Goal: Information Seeking & Learning: Learn about a topic

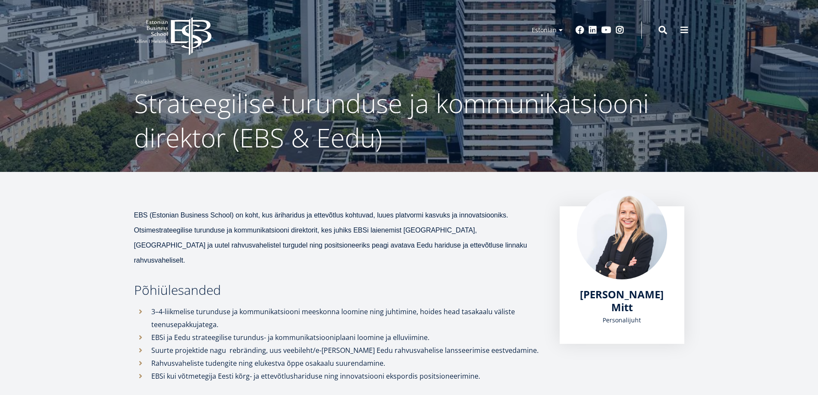
click at [376, 305] on li "3–4-liikmelise turunduse ja kommunikatsiooni meeskonna loomine ning juhtimine, …" at bounding box center [338, 318] width 408 height 26
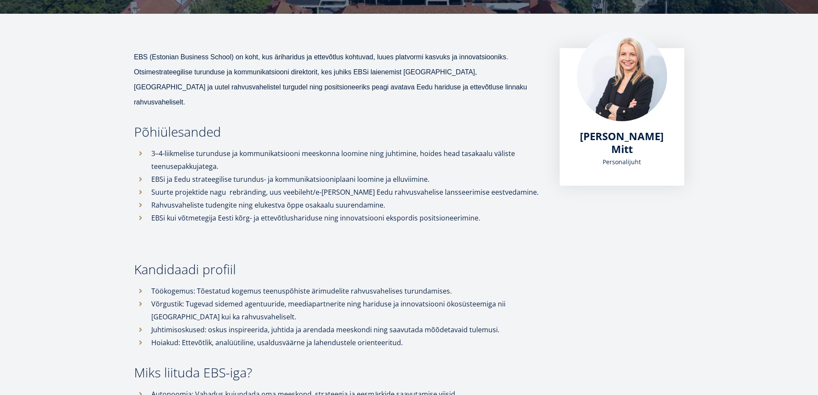
scroll to position [172, 0]
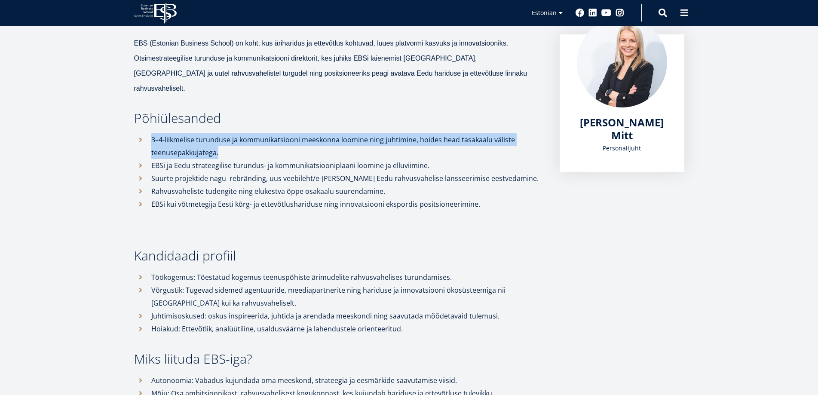
drag, startPoint x: 150, startPoint y: 122, endPoint x: 244, endPoint y: 141, distance: 95.8
click at [244, 141] on li "3–4-liikmelise turunduse ja kommunikatsiooni meeskonna loomine ning juhtimine, …" at bounding box center [338, 146] width 408 height 26
click at [311, 143] on li "3–4-liikmelise turunduse ja kommunikatsiooni meeskonna loomine ning juhtimine, …" at bounding box center [338, 146] width 408 height 26
